Goal: Transaction & Acquisition: Obtain resource

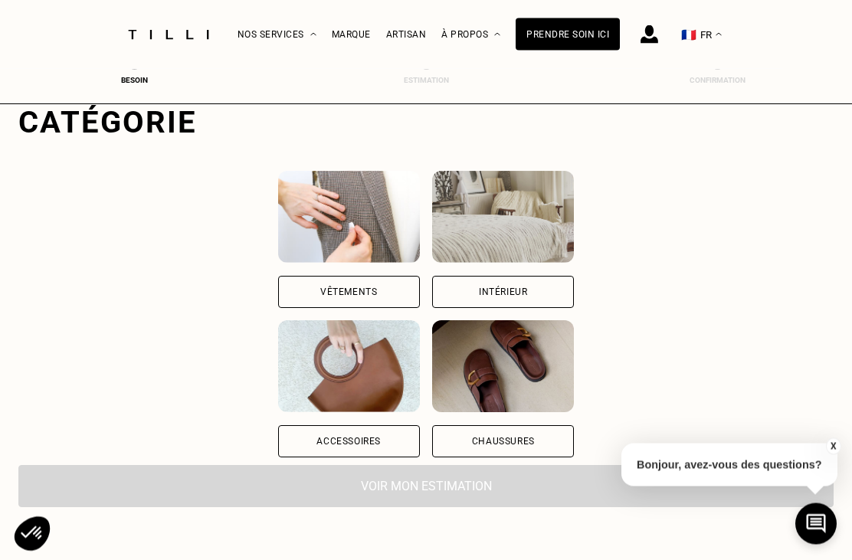
scroll to position [126, 0]
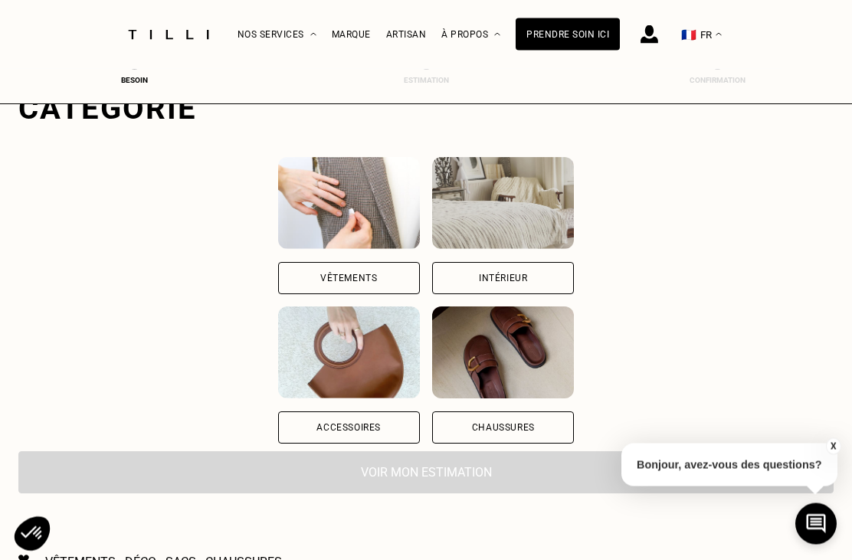
click at [278, 422] on div "Accessoires" at bounding box center [349, 428] width 142 height 32
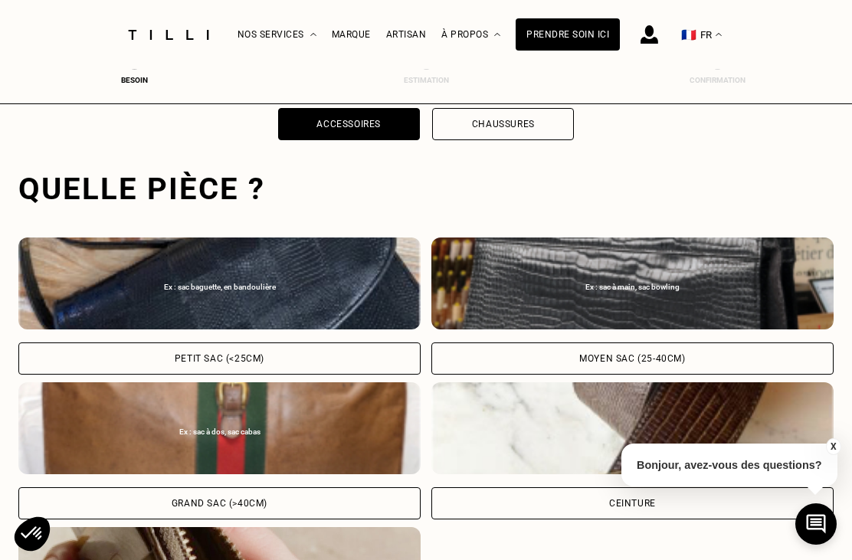
scroll to position [473, 0]
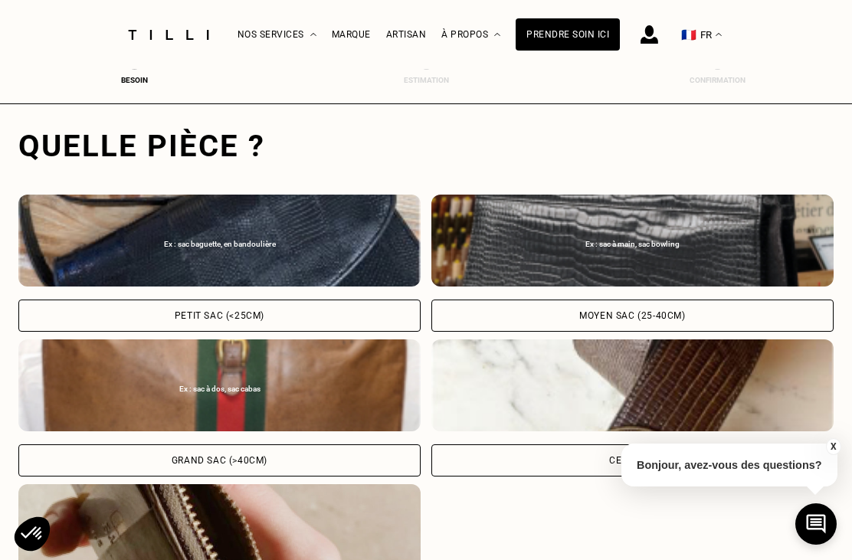
click at [182, 316] on div "Petit sac (<25cm)" at bounding box center [220, 315] width 90 height 9
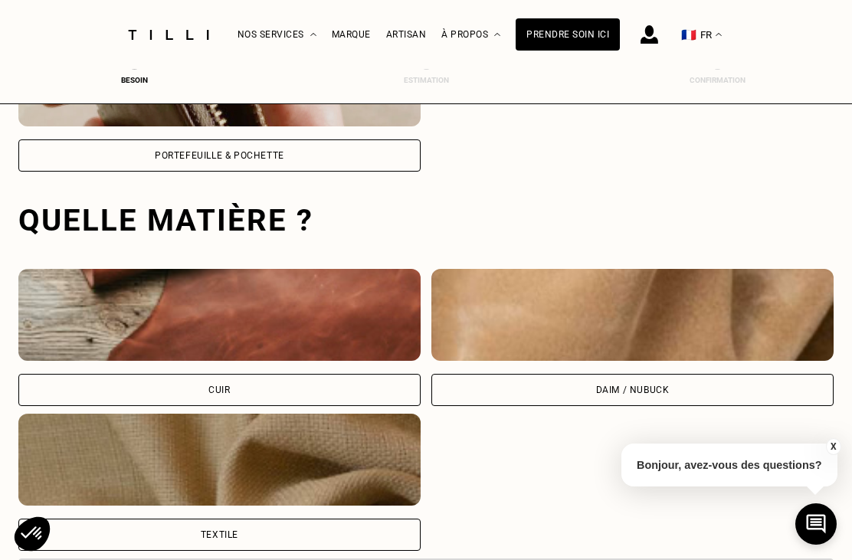
scroll to position [998, 0]
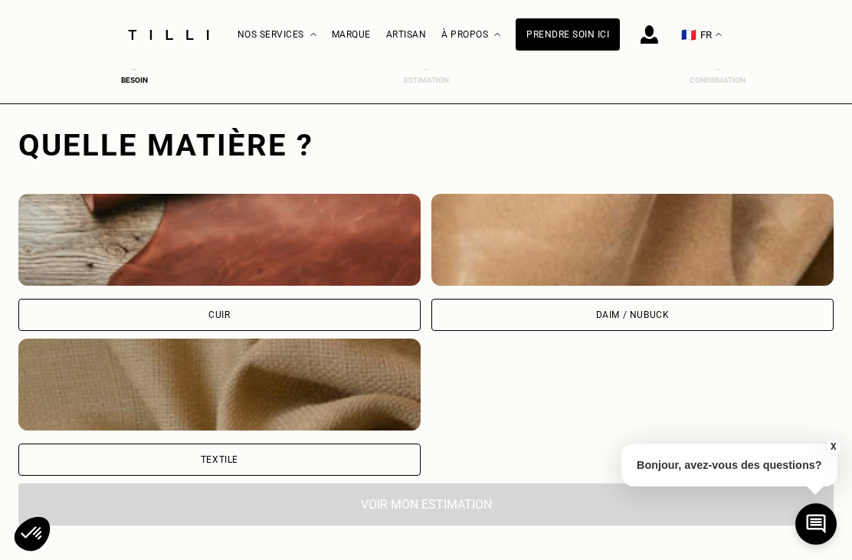
click at [177, 323] on div "Cuir" at bounding box center [219, 315] width 402 height 32
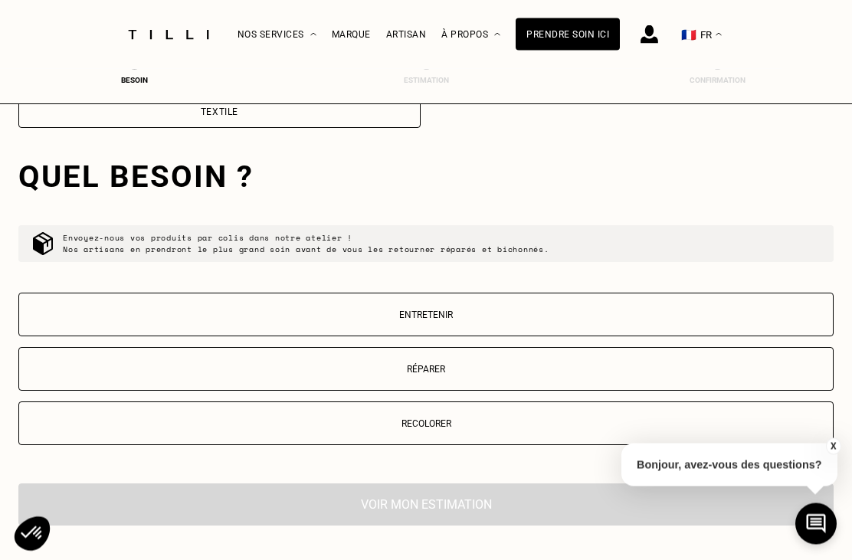
scroll to position [1378, 0]
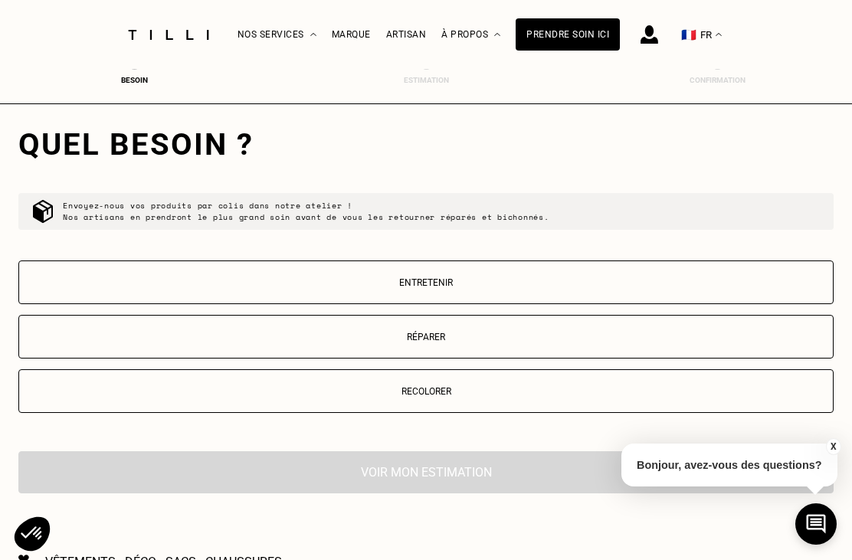
click at [484, 396] on p "Recolorer" at bounding box center [426, 391] width 799 height 11
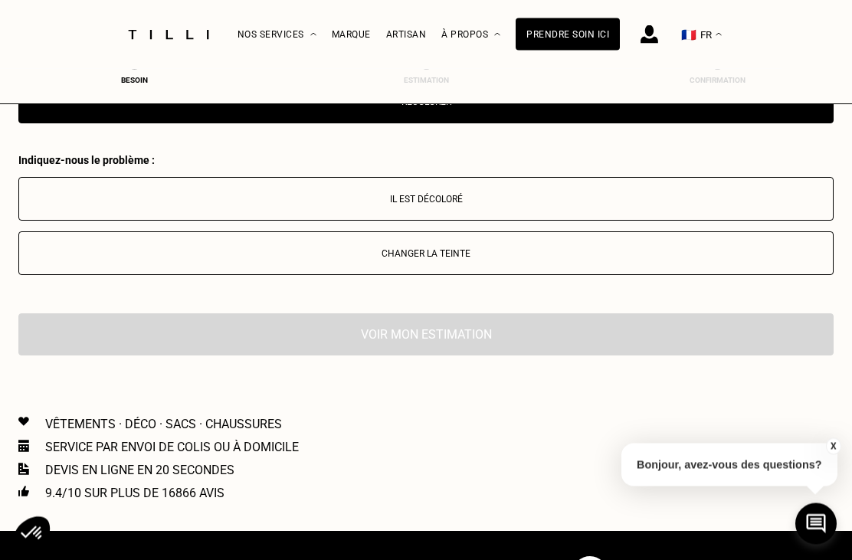
scroll to position [1668, 0]
click at [562, 344] on div "Voir mon estimation" at bounding box center [426, 335] width 816 height 42
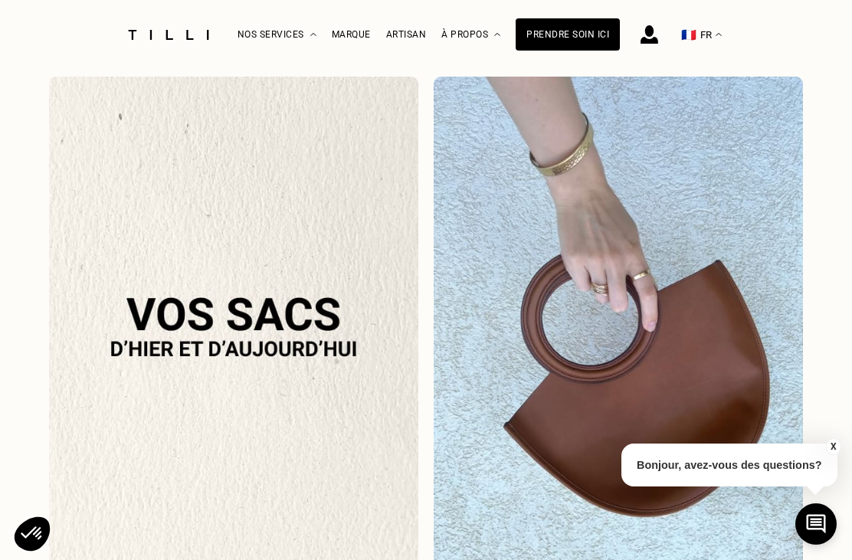
scroll to position [1489, 0]
click at [592, 43] on div "Prendre soin ici" at bounding box center [568, 34] width 104 height 32
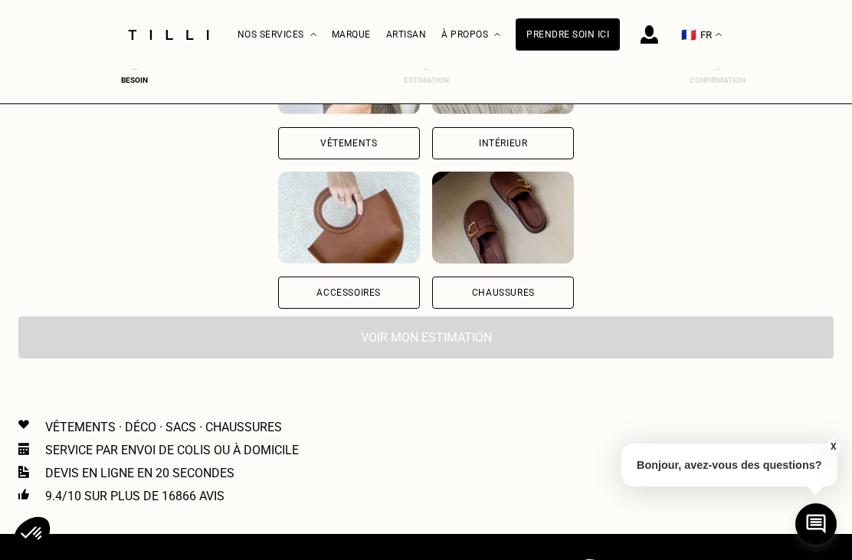
scroll to position [268, 0]
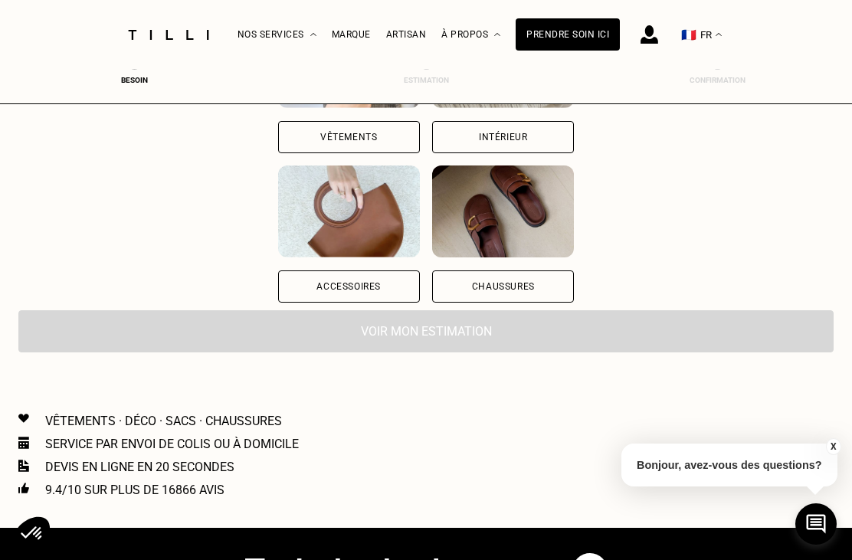
click at [278, 277] on div "Accessoires" at bounding box center [349, 287] width 142 height 32
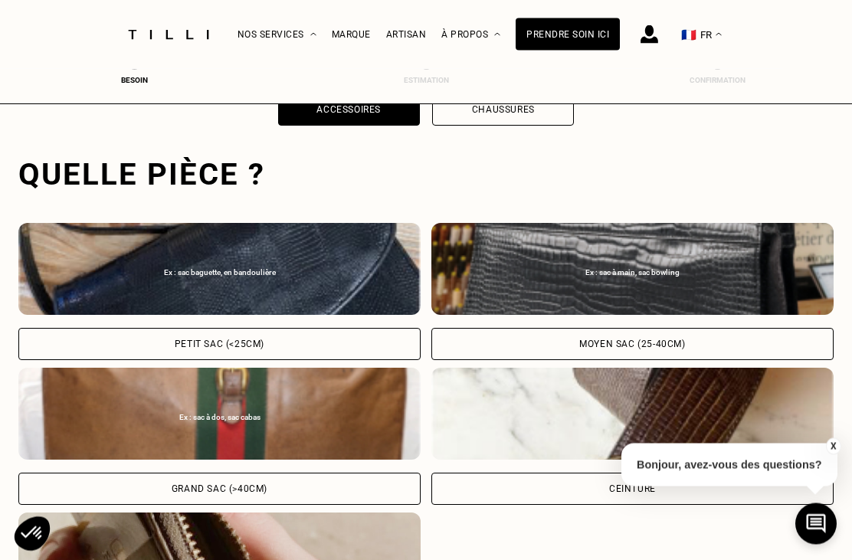
scroll to position [473, 0]
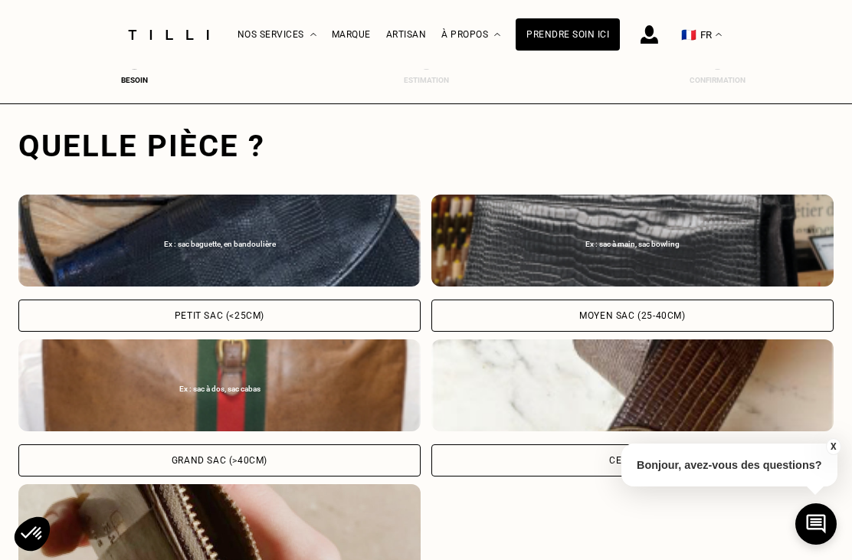
click at [195, 247] on div "Ex : sac baguette, en bandoulière" at bounding box center [219, 244] width 387 height 9
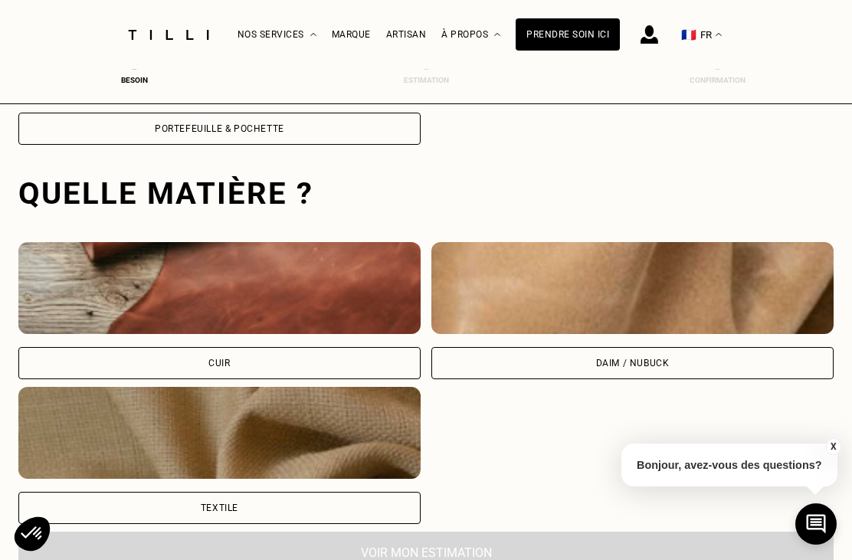
scroll to position [998, 0]
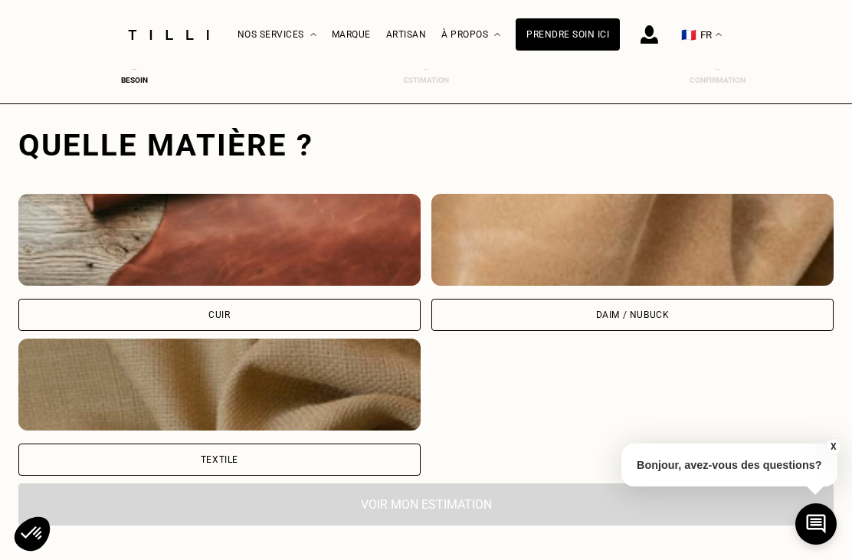
click at [141, 321] on div "Cuir" at bounding box center [219, 315] width 402 height 32
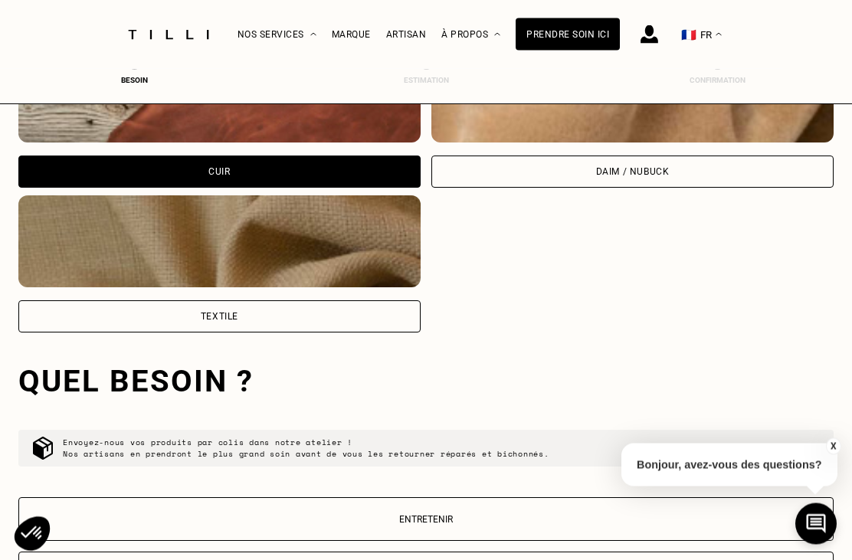
scroll to position [1378, 0]
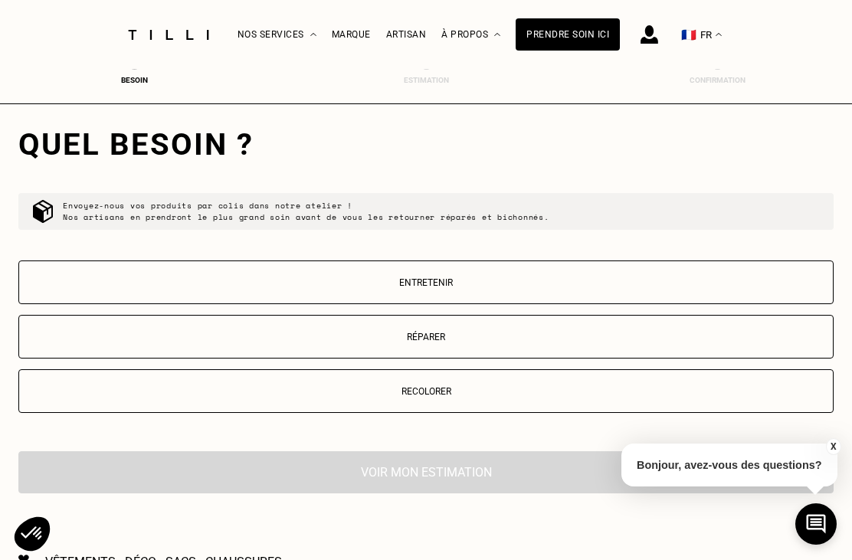
click at [533, 275] on button "Entretenir" at bounding box center [426, 283] width 816 height 44
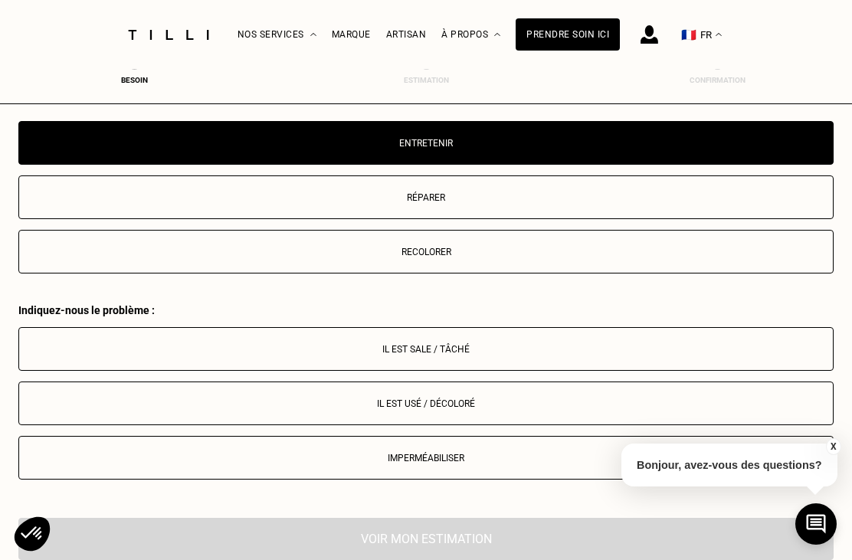
scroll to position [1727, 0]
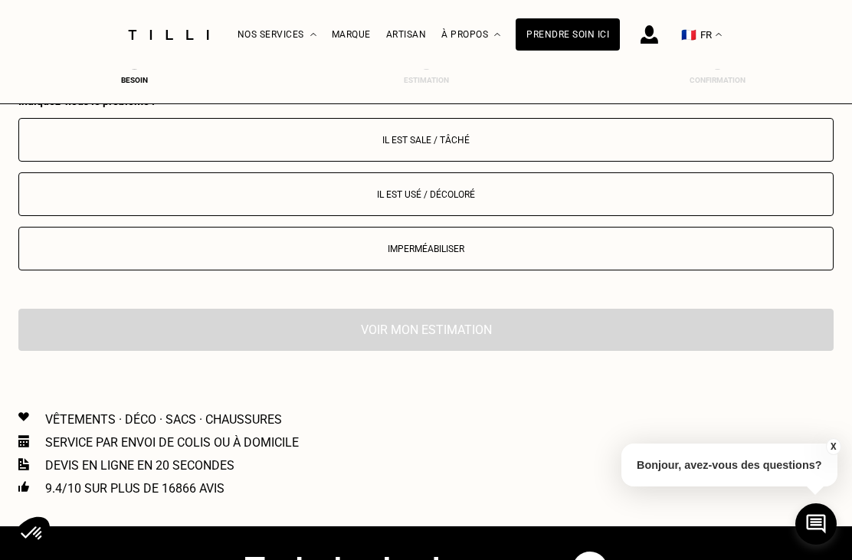
click at [660, 133] on button "Il est sale / tâché" at bounding box center [426, 140] width 816 height 44
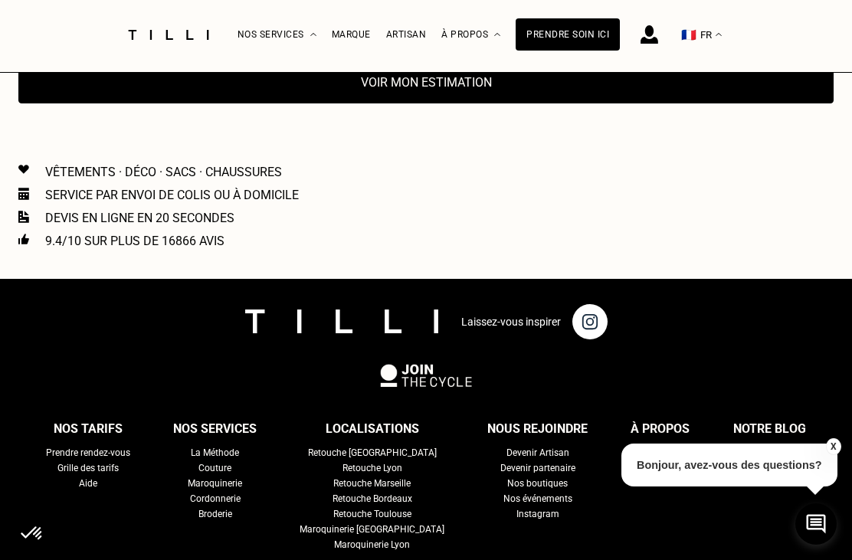
scroll to position [2017, 0]
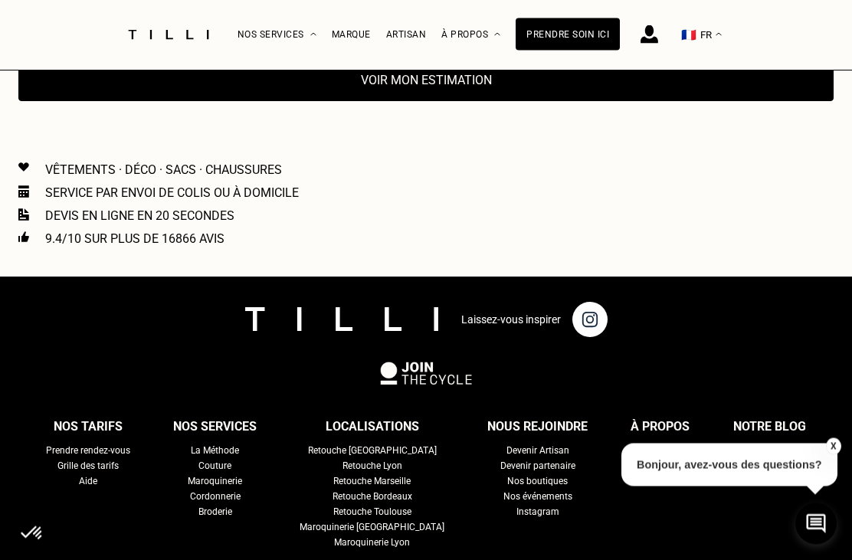
click at [36, 224] on div "Devis en ligne en 20 secondes" at bounding box center [426, 216] width 816 height 15
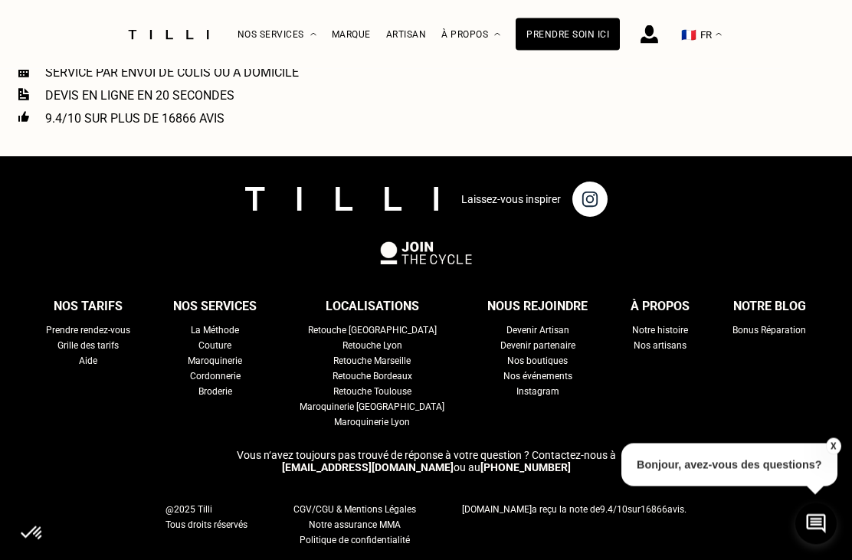
scroll to position [2189, 0]
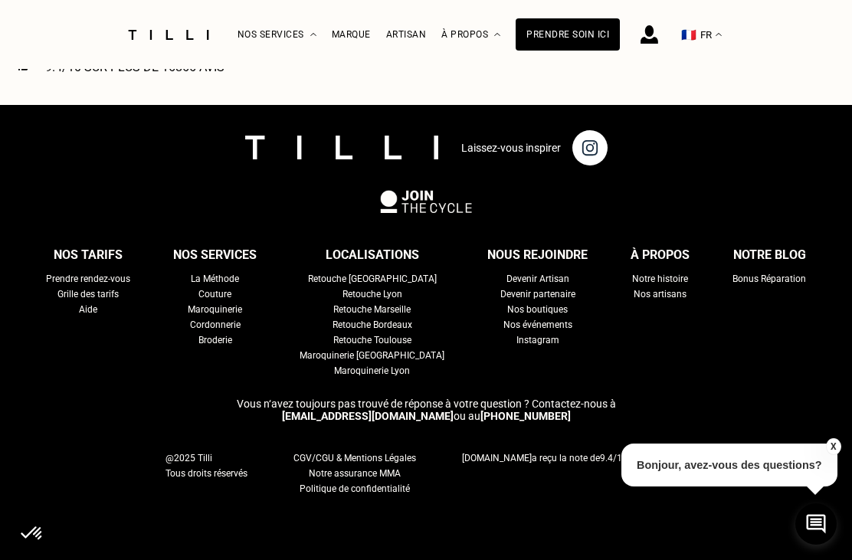
click at [736, 487] on p "Bonjour, avez-vous des questions?" at bounding box center [730, 465] width 216 height 43
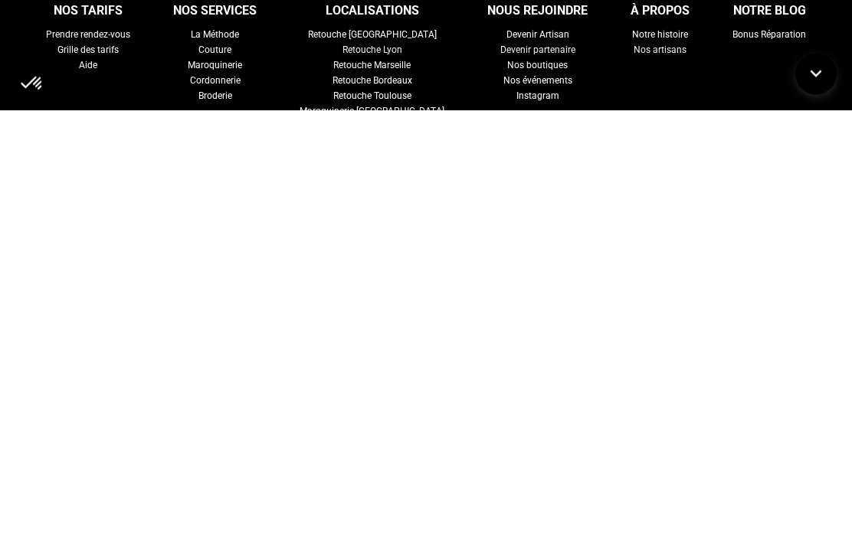
scroll to position [1982, 0]
